Goal: Information Seeking & Learning: Stay updated

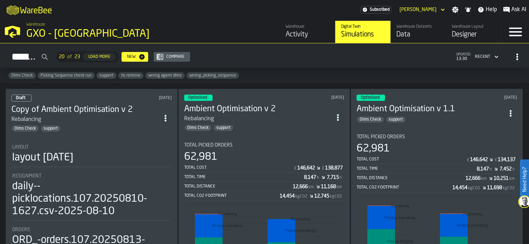
click at [293, 35] on div "Activity" at bounding box center [308, 35] width 44 height 10
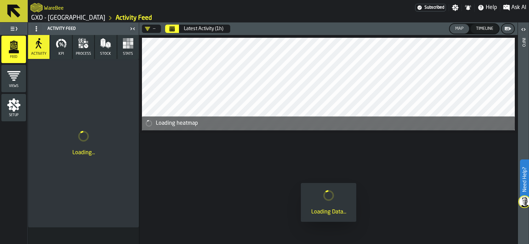
click at [208, 28] on div "Latest Activity (1h)" at bounding box center [203, 29] width 39 height 6
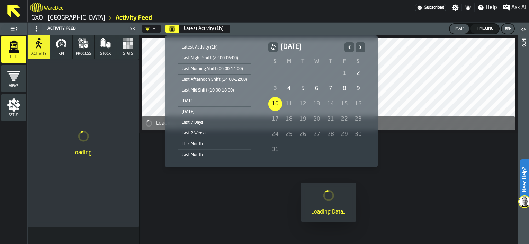
click at [204, 125] on div "Last 7 Days" at bounding box center [215, 123] width 74 height 8
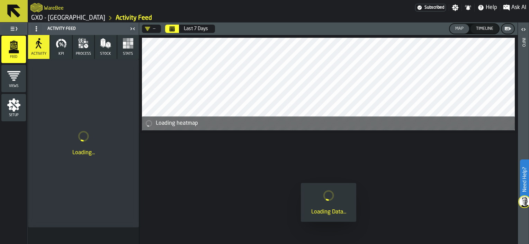
click at [126, 46] on rect "button" at bounding box center [127, 46] width 3 height 3
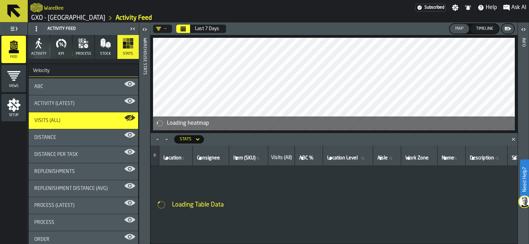
scroll to position [21, 0]
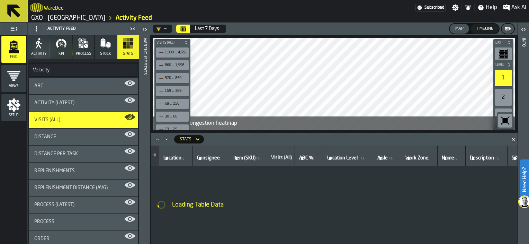
click at [513, 139] on icon "Close" at bounding box center [513, 139] width 7 height 7
